Goal: Transaction & Acquisition: Download file/media

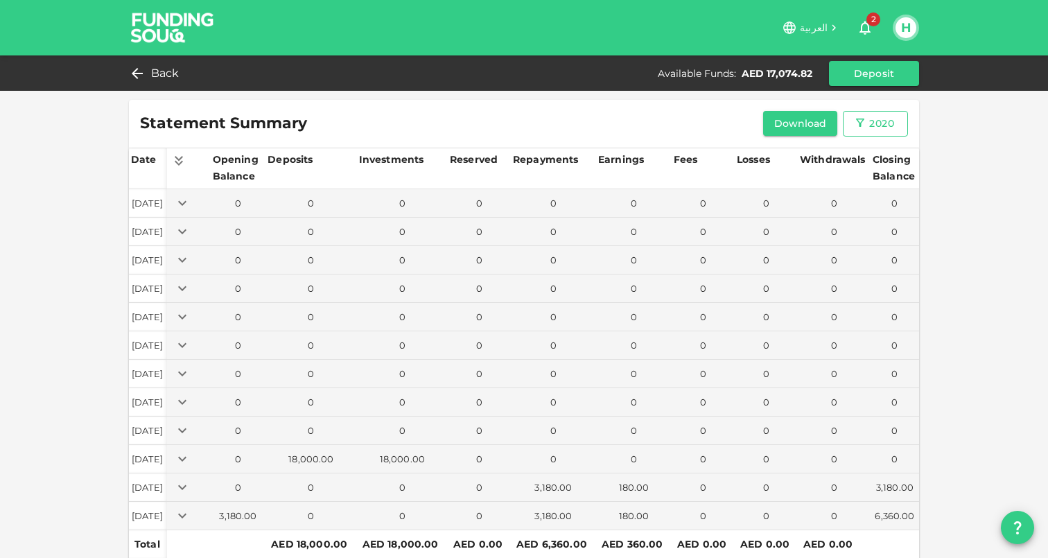
click at [879, 125] on div "2020" at bounding box center [881, 123] width 25 height 17
click at [964, 124] on div at bounding box center [524, 279] width 1048 height 558
click at [805, 125] on button "Download" at bounding box center [800, 123] width 75 height 25
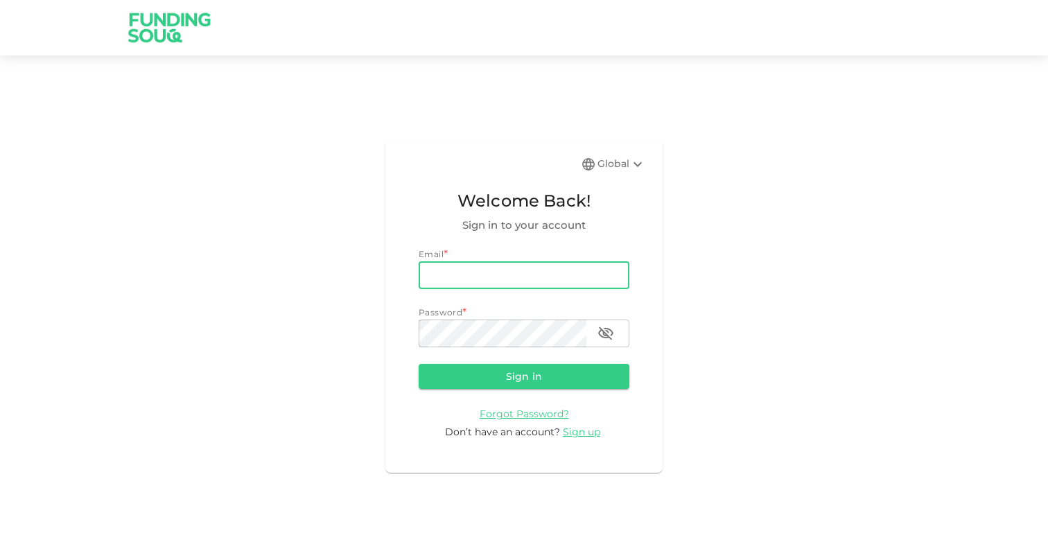
type input "[EMAIL_ADDRESS][PERSON_NAME][DOMAIN_NAME]"
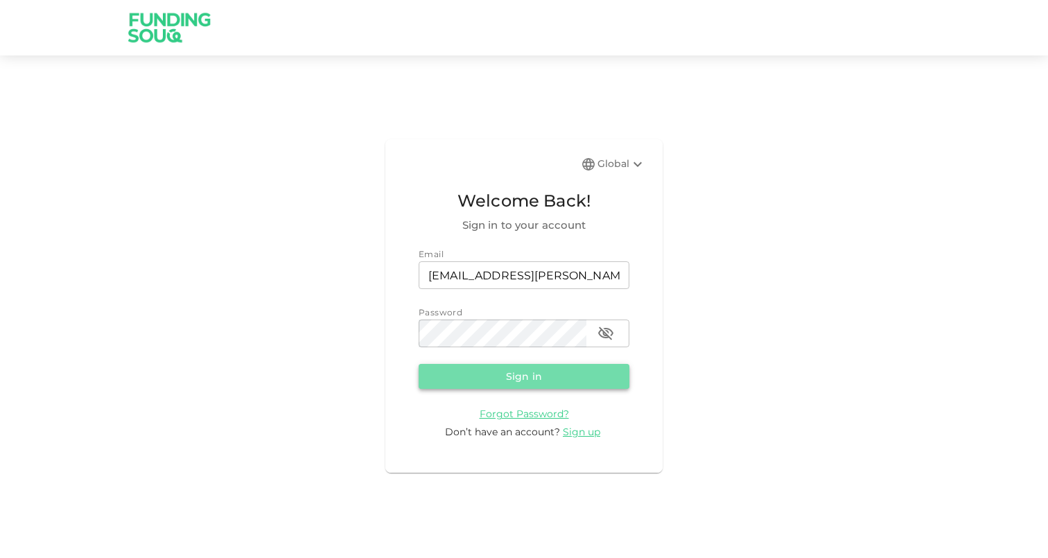
click at [496, 368] on button "Sign in" at bounding box center [524, 376] width 211 height 25
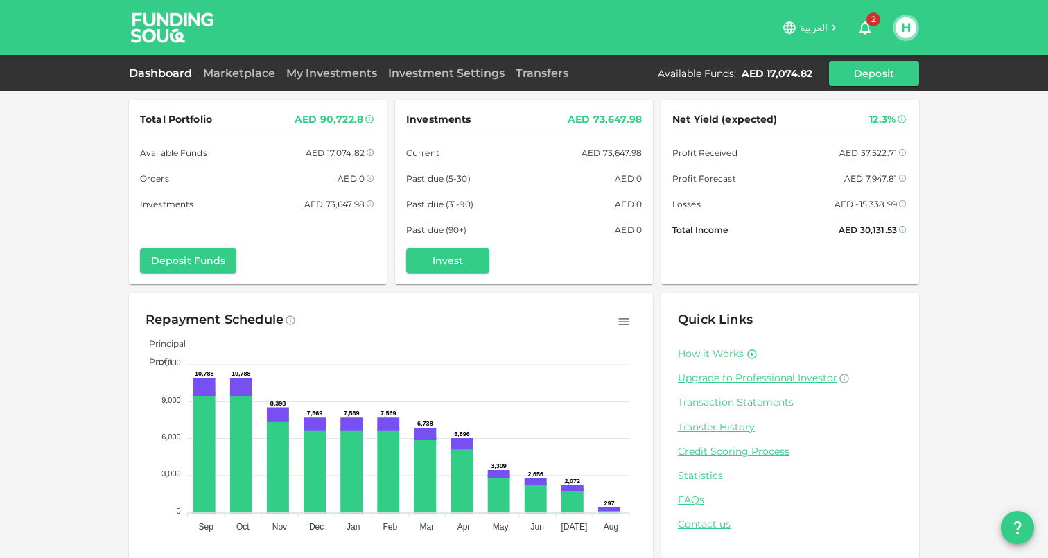
click at [743, 402] on link "Transaction Statements" at bounding box center [790, 402] width 225 height 13
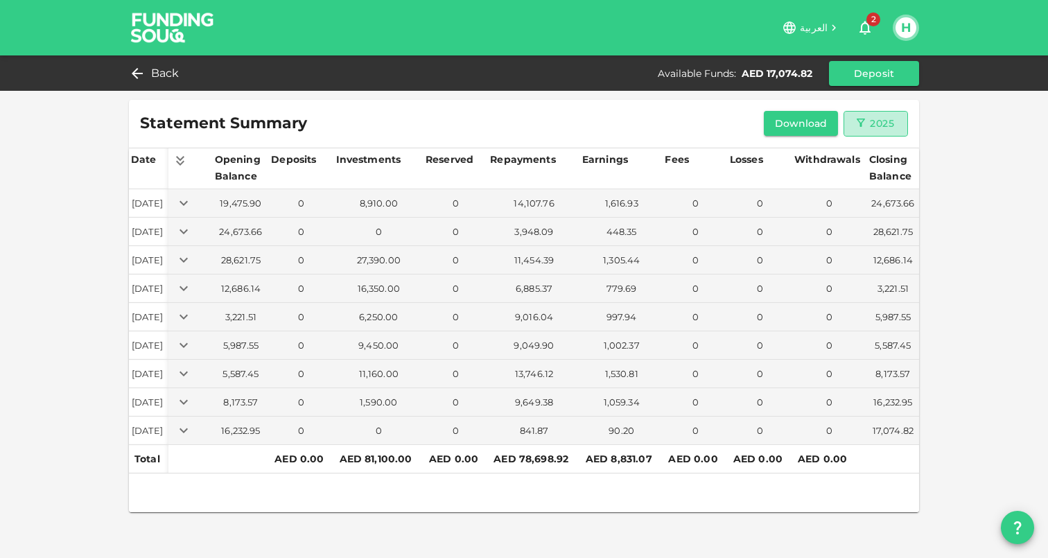
click at [881, 132] on button "2025" at bounding box center [875, 124] width 64 height 26
click at [870, 157] on li "2020" at bounding box center [868, 153] width 51 height 25
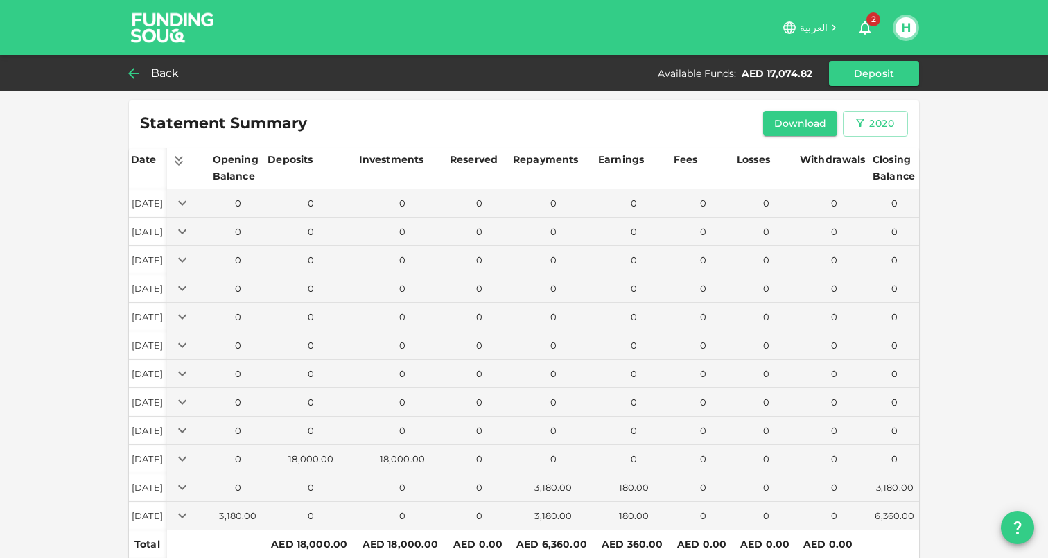
click at [154, 73] on span "Back" at bounding box center [165, 73] width 28 height 19
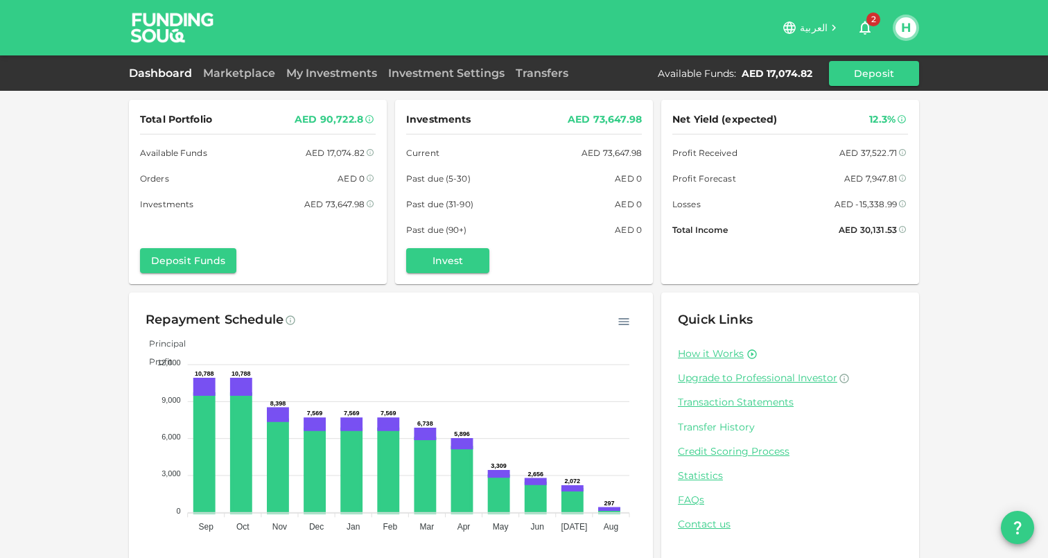
click at [730, 426] on link "Transfer History" at bounding box center [790, 427] width 225 height 13
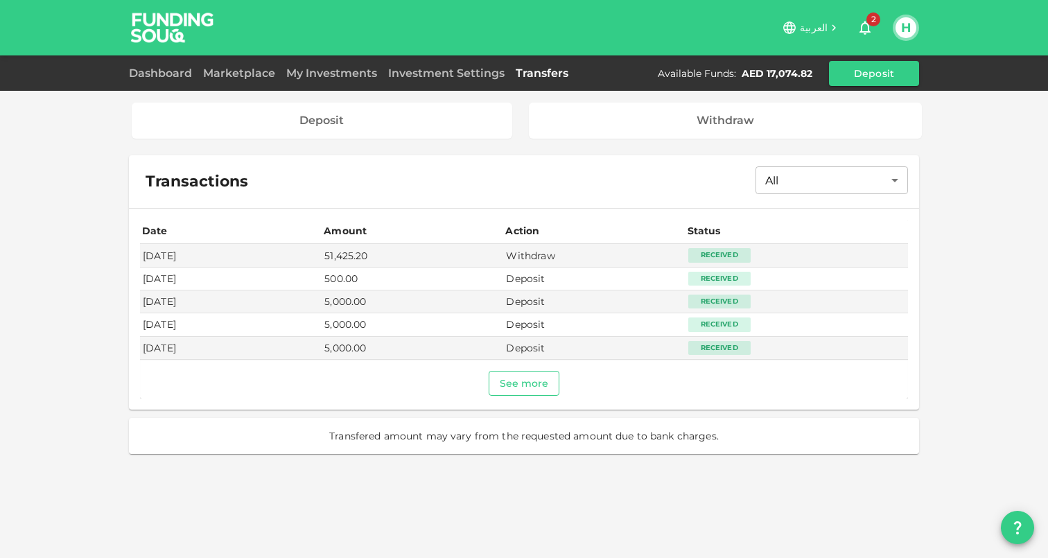
click at [536, 389] on button "See more" at bounding box center [524, 383] width 71 height 25
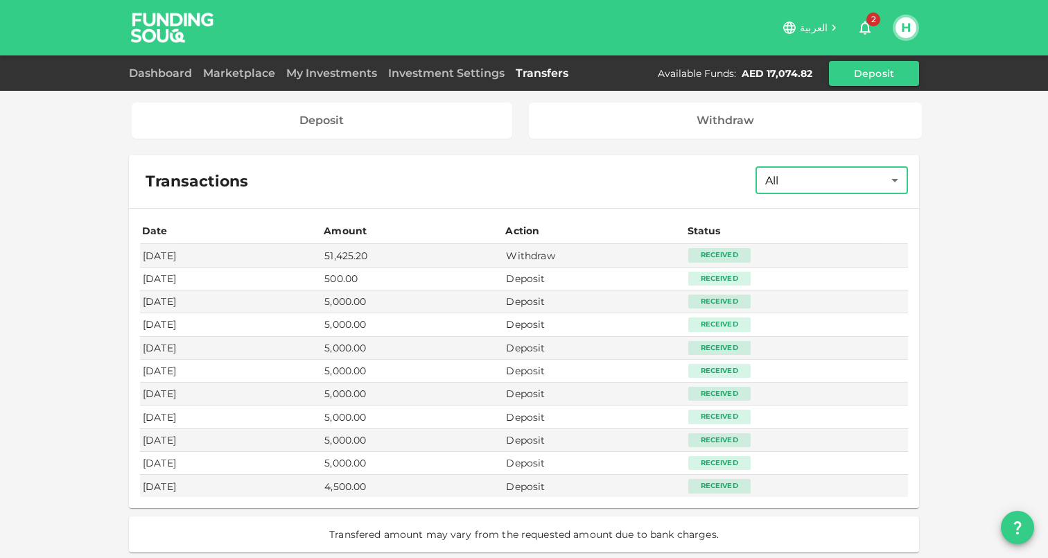
click at [829, 175] on body "العربية 2 H Dashboard Marketplace My Investments Investment Settings Transfers …" at bounding box center [524, 279] width 1048 height 558
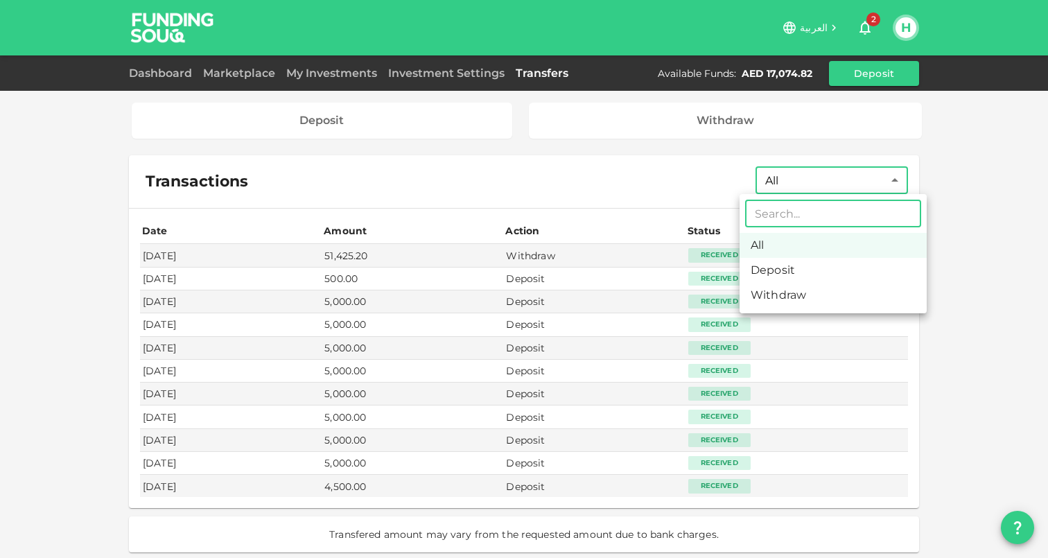
click at [790, 247] on li "All" at bounding box center [832, 245] width 187 height 25
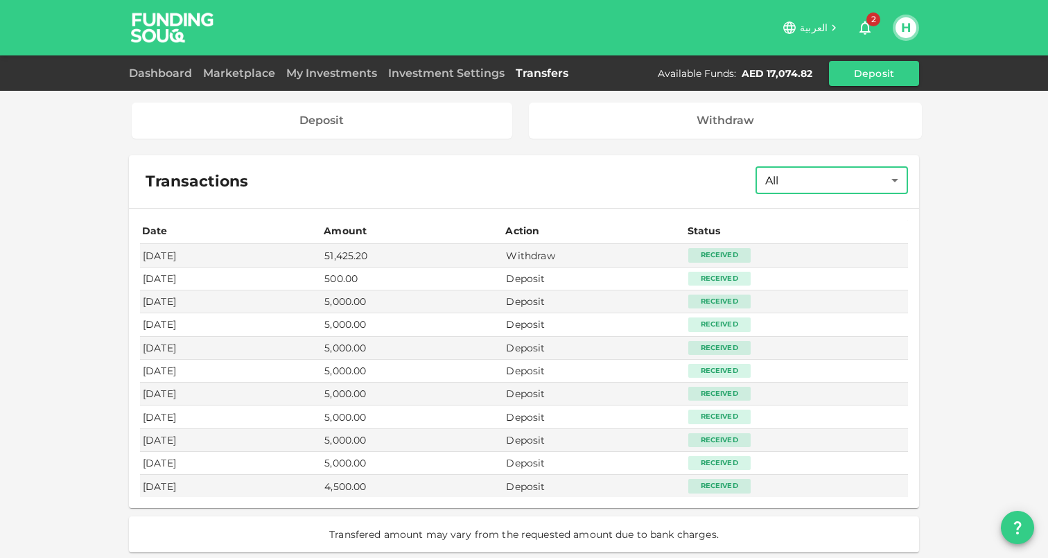
click at [975, 277] on div "Deposit Withdraw Transactions All All ​ Date Amount Action Status [DATE] 51,425…" at bounding box center [524, 280] width 1048 height 561
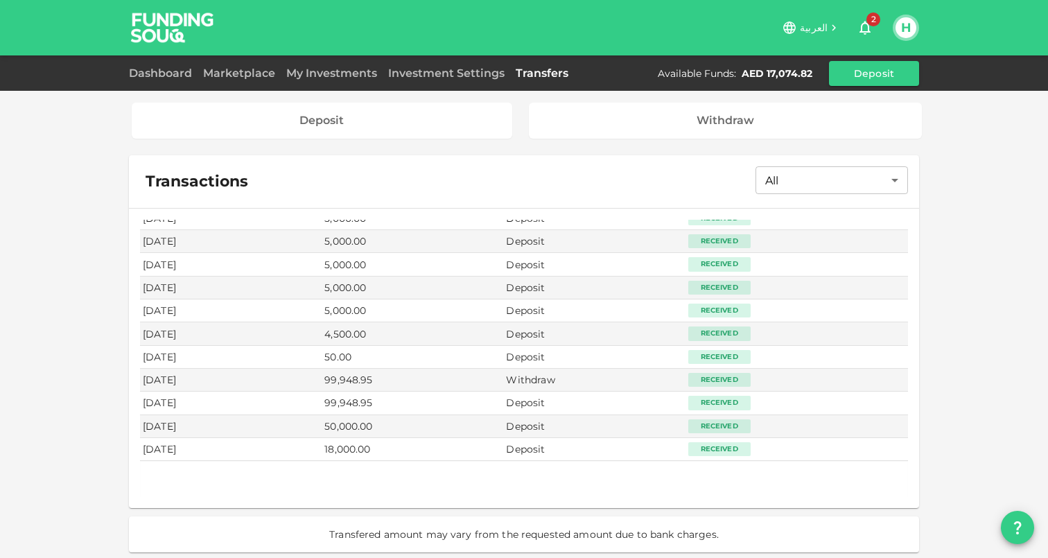
scroll to position [152, 0]
click at [1002, 312] on div "Deposit Withdraw Transactions All All ​ Date Amount Action Status [DATE] 51,425…" at bounding box center [524, 280] width 1048 height 561
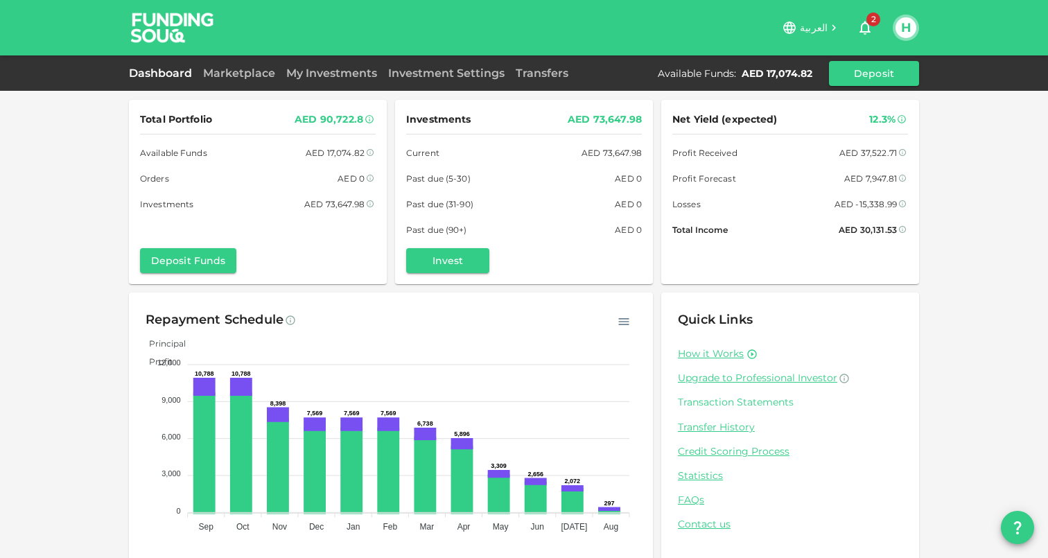
click at [754, 401] on link "Transaction Statements" at bounding box center [790, 402] width 225 height 13
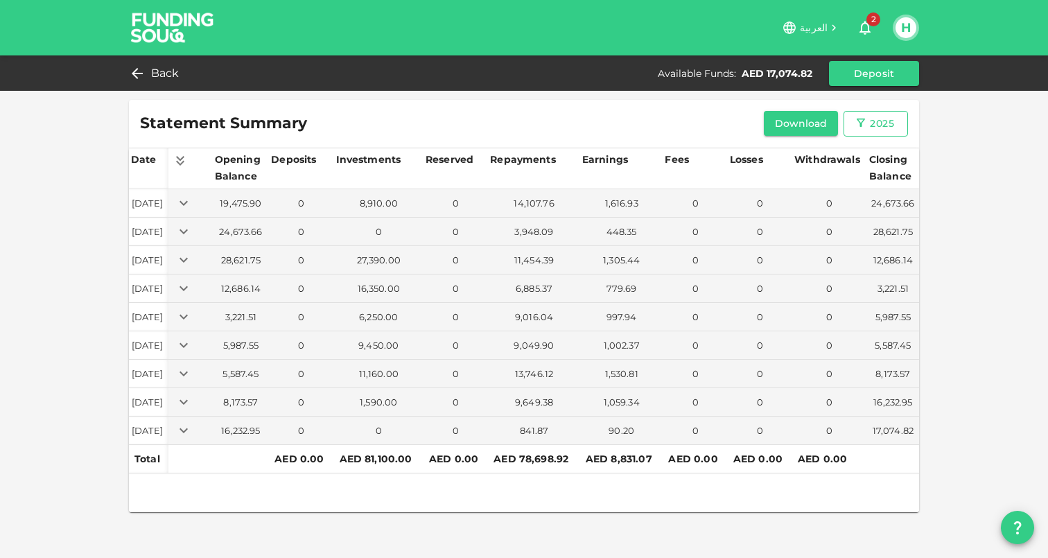
click at [875, 130] on div "2025" at bounding box center [882, 123] width 24 height 17
click at [868, 155] on li "2020" at bounding box center [868, 153] width 51 height 25
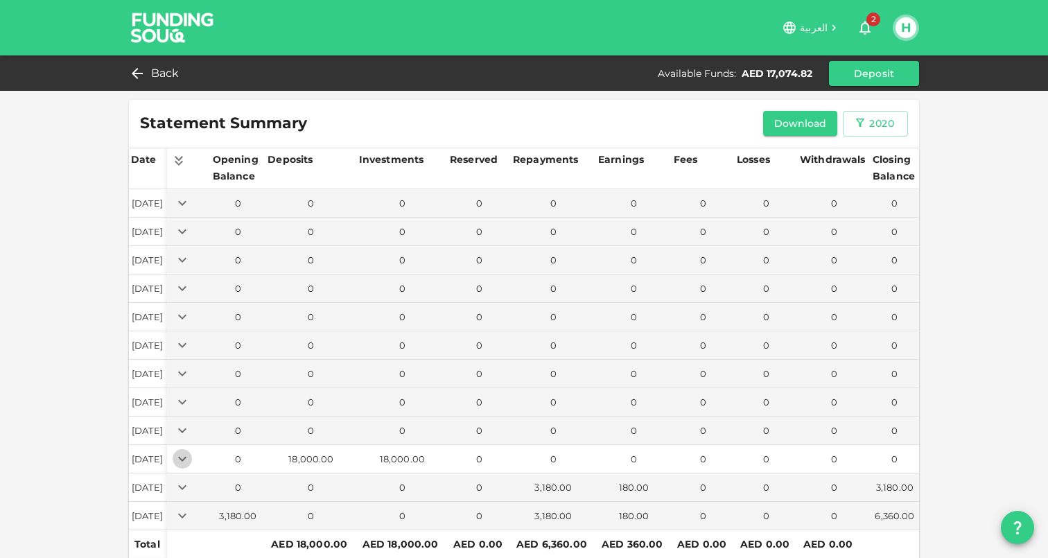
click at [191, 466] on icon "Expand" at bounding box center [182, 458] width 17 height 17
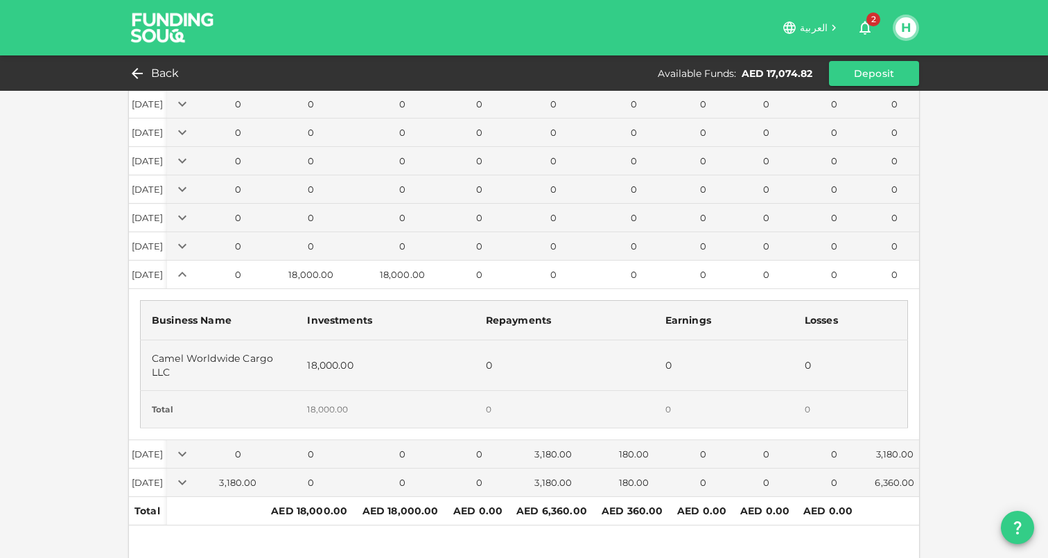
click at [191, 271] on icon "Expand" at bounding box center [182, 274] width 17 height 17
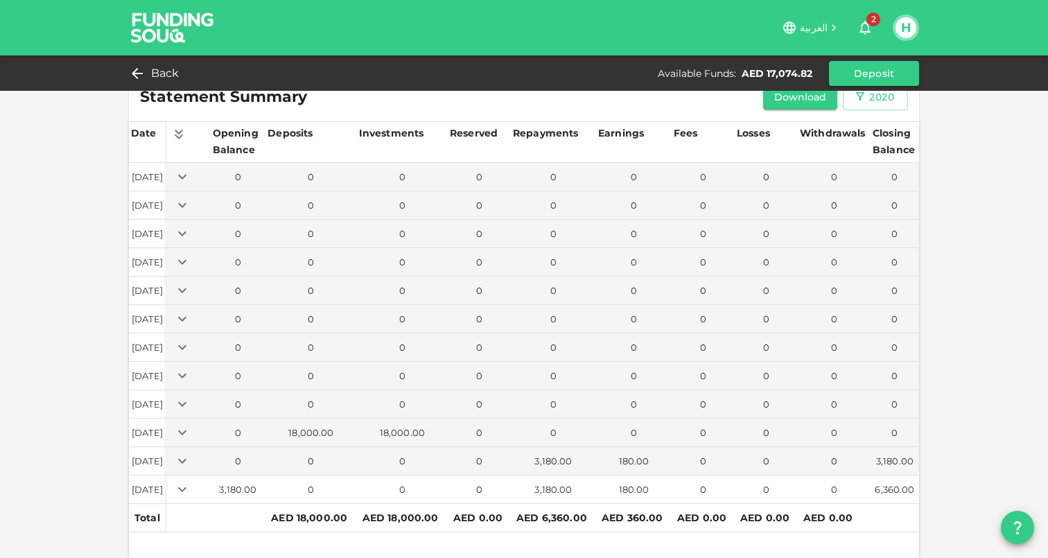
scroll to position [6, 0]
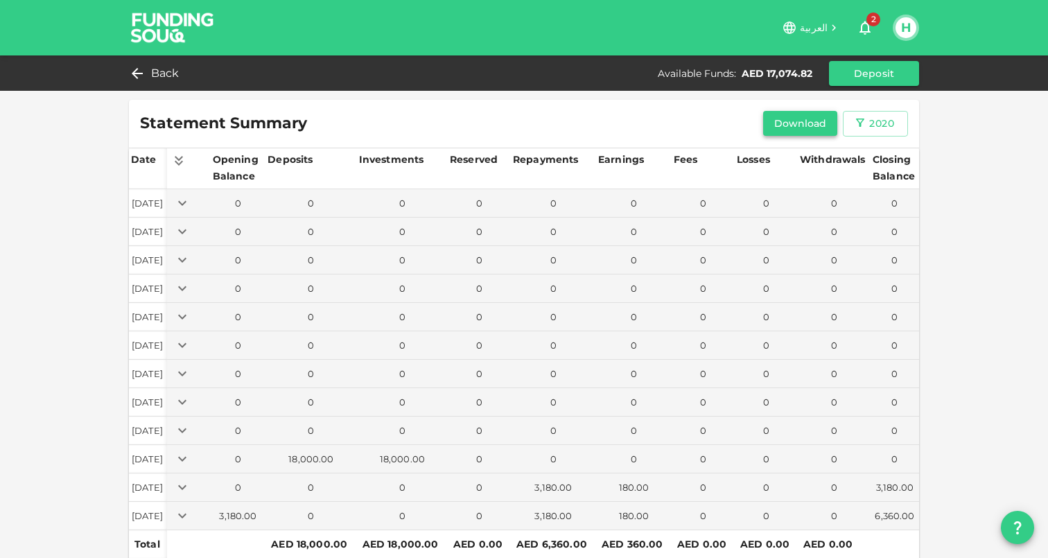
click at [814, 124] on button "Download" at bounding box center [800, 123] width 75 height 25
click at [873, 125] on div "2020" at bounding box center [881, 123] width 25 height 17
click at [858, 177] on li "2021" at bounding box center [868, 178] width 51 height 25
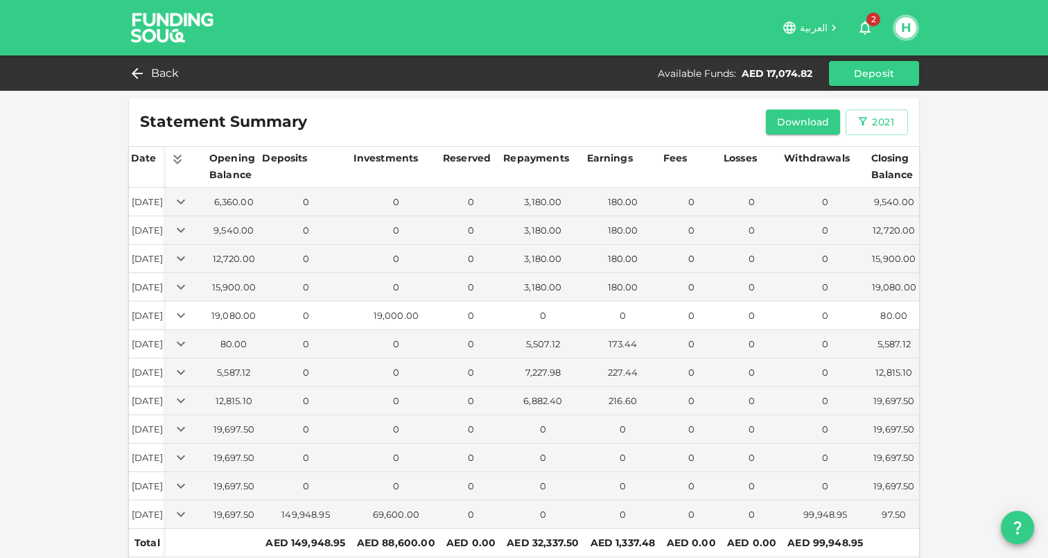
scroll to position [0, 0]
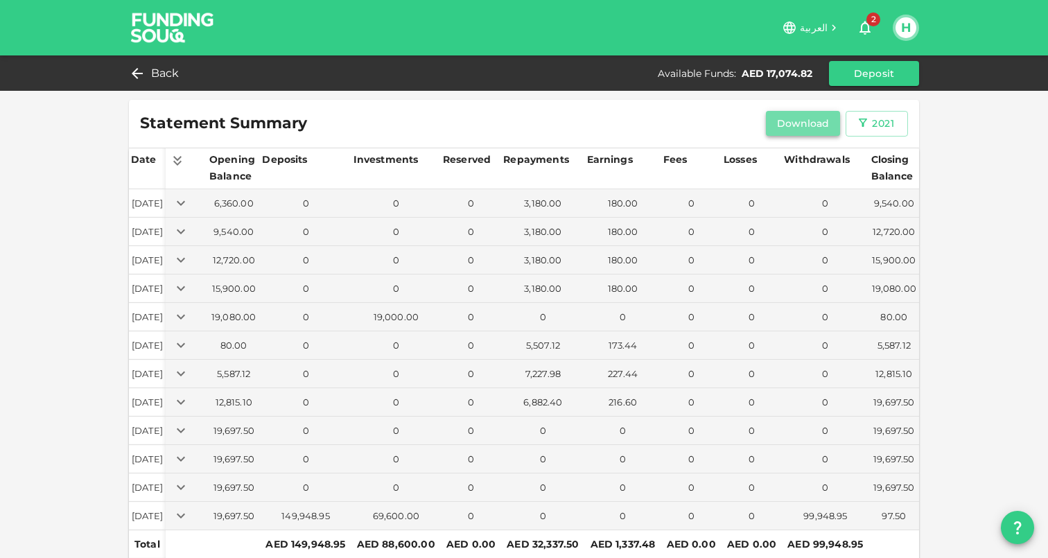
click at [809, 117] on button "Download" at bounding box center [803, 123] width 75 height 25
click at [875, 130] on div "2021" at bounding box center [883, 123] width 22 height 17
click at [866, 208] on li "2022" at bounding box center [871, 203] width 51 height 25
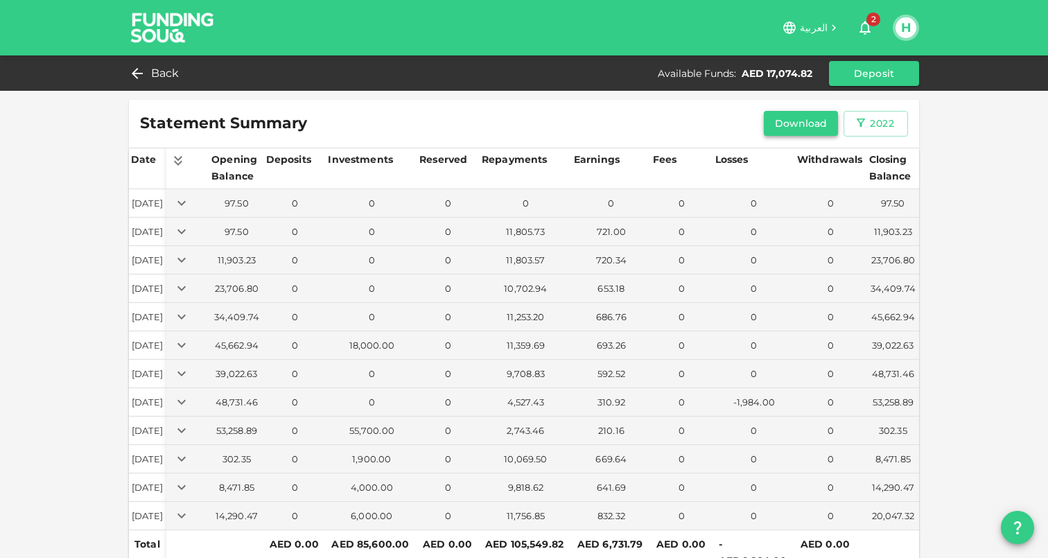
click at [813, 127] on button "Download" at bounding box center [801, 123] width 75 height 25
click at [884, 131] on div "2022" at bounding box center [882, 123] width 24 height 17
click at [876, 232] on li "2023" at bounding box center [868, 228] width 51 height 25
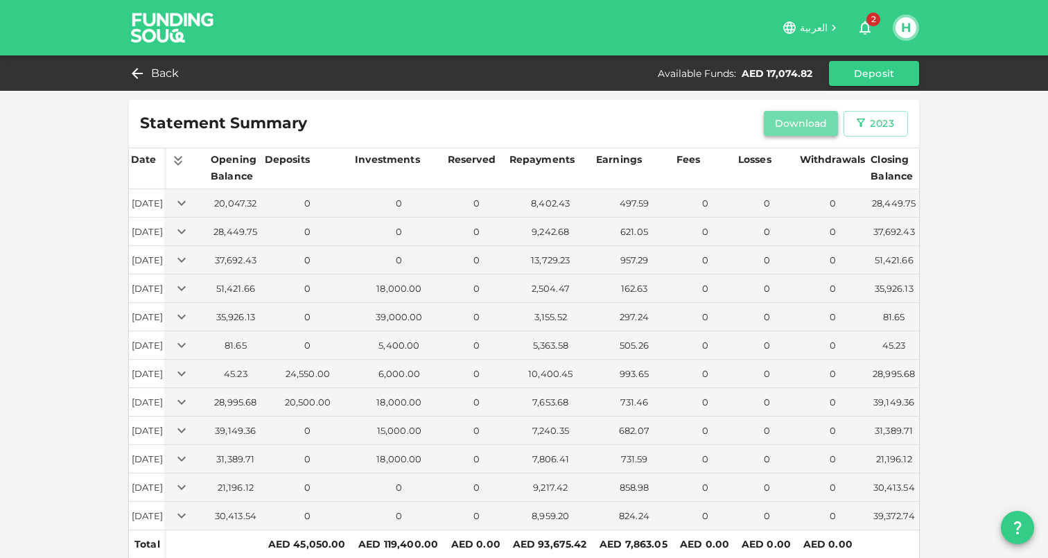
click at [821, 121] on button "Download" at bounding box center [801, 123] width 75 height 25
